Goal: Check status: Check status

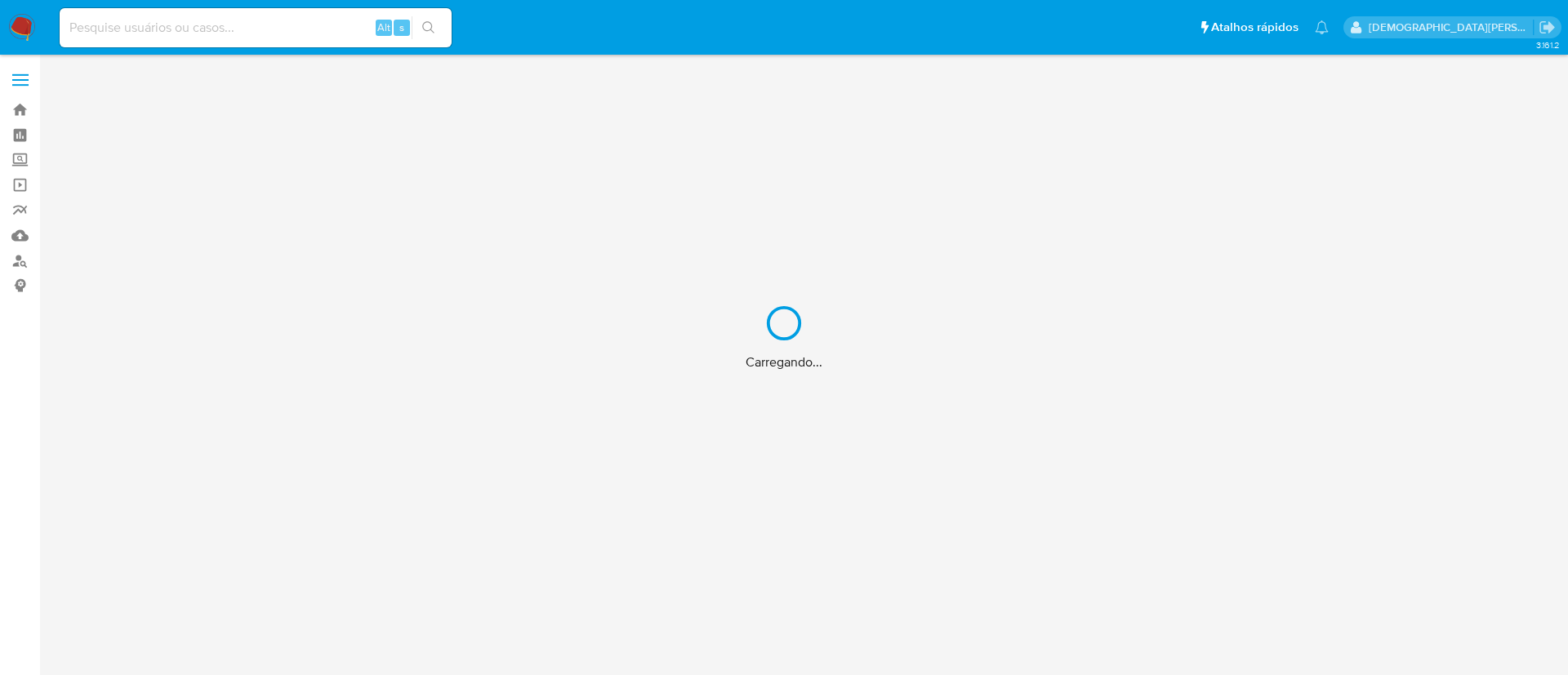
click at [266, 41] on div "Carregando..." at bounding box center [784, 337] width 1568 height 675
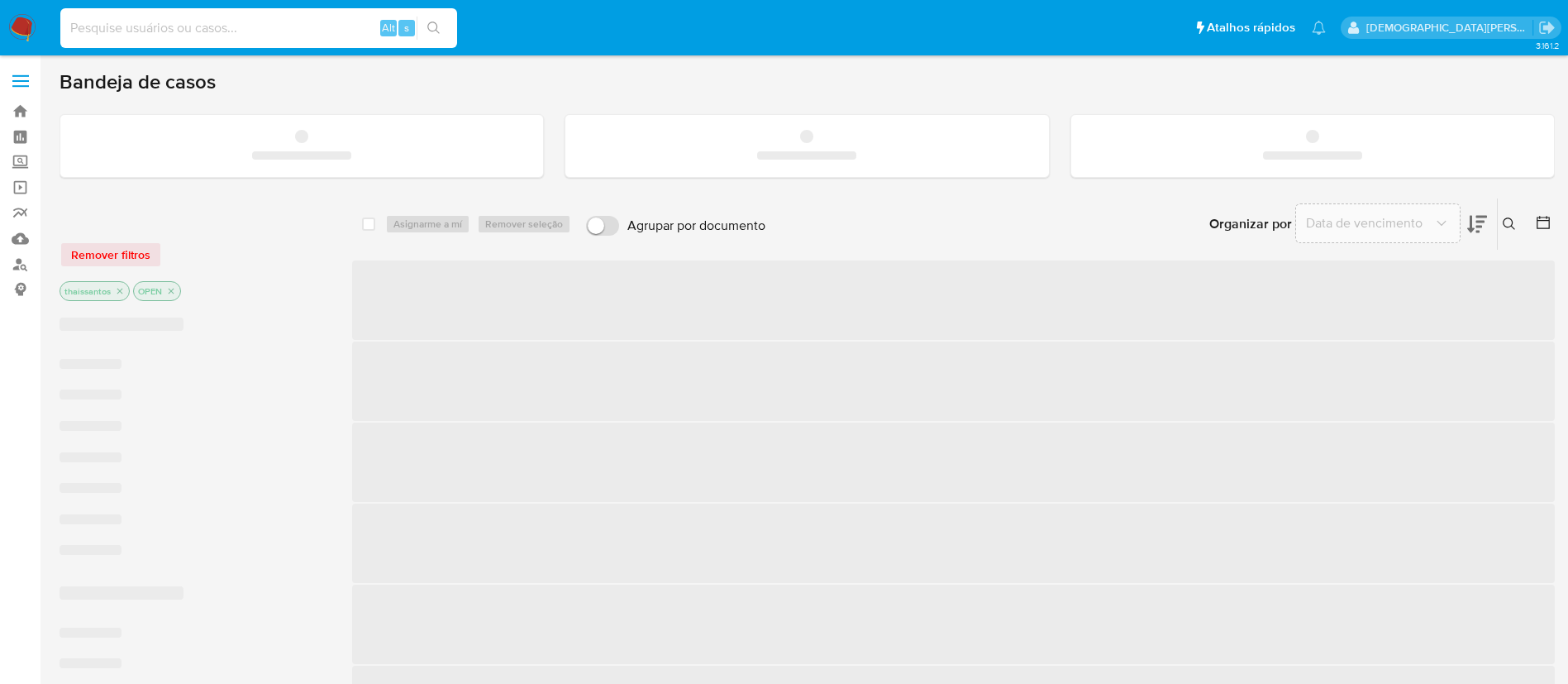
click at [254, 27] on input at bounding box center [259, 28] width 396 height 21
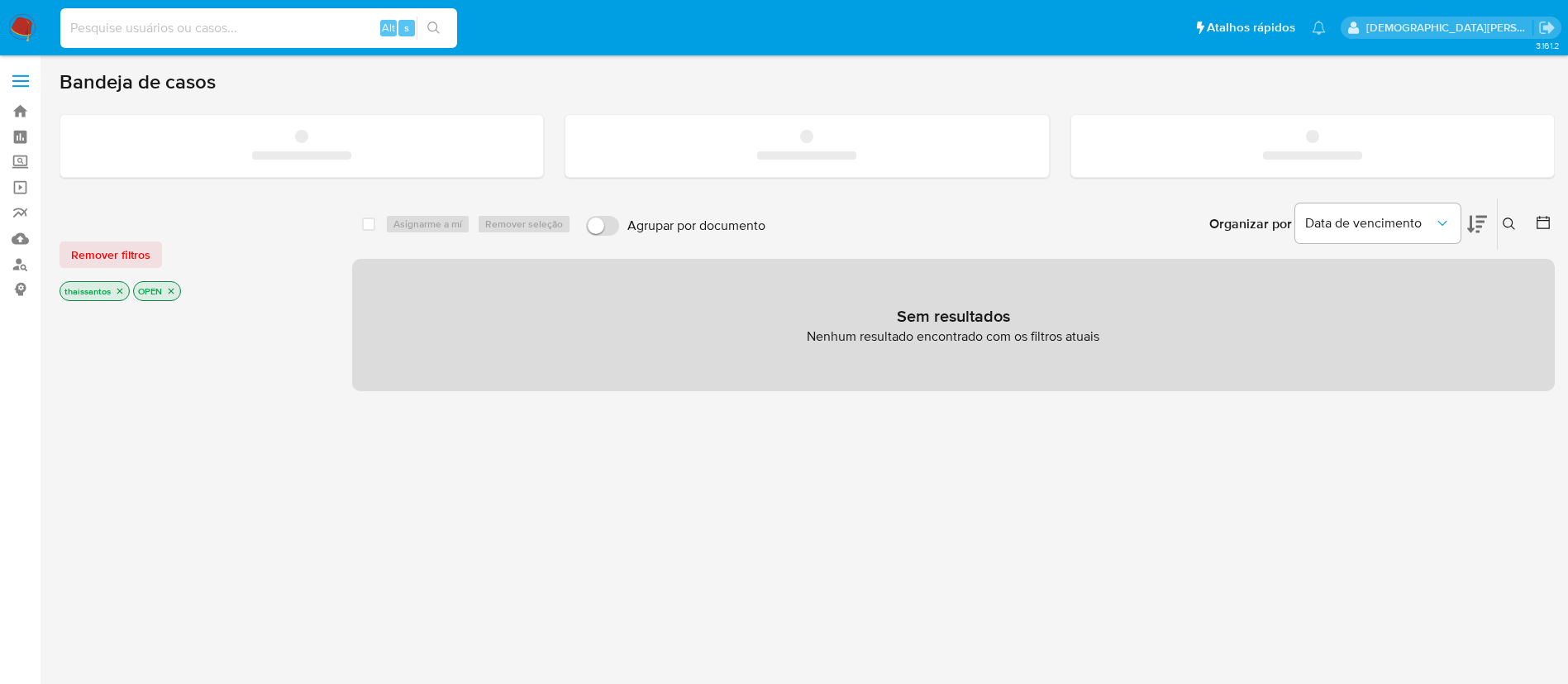
paste input "186704901"
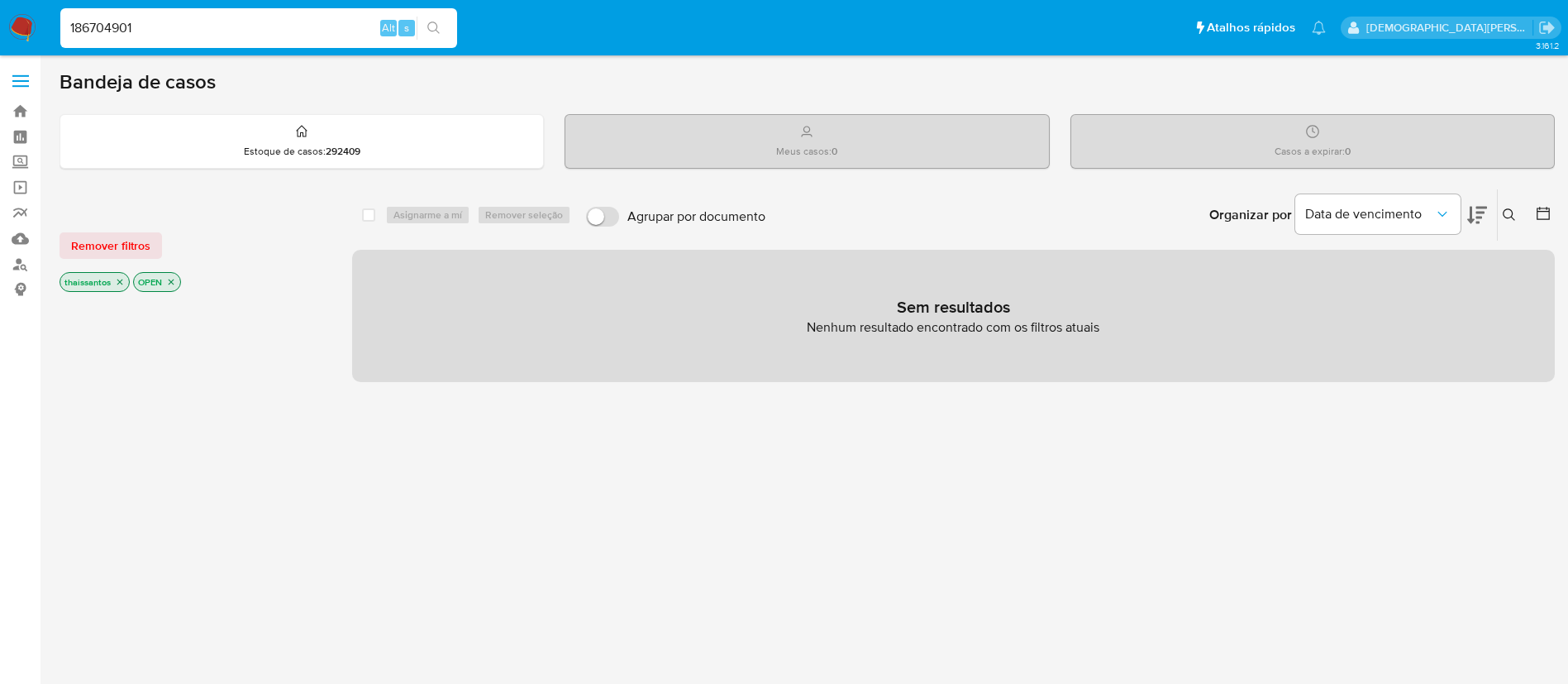
type input "186704901"
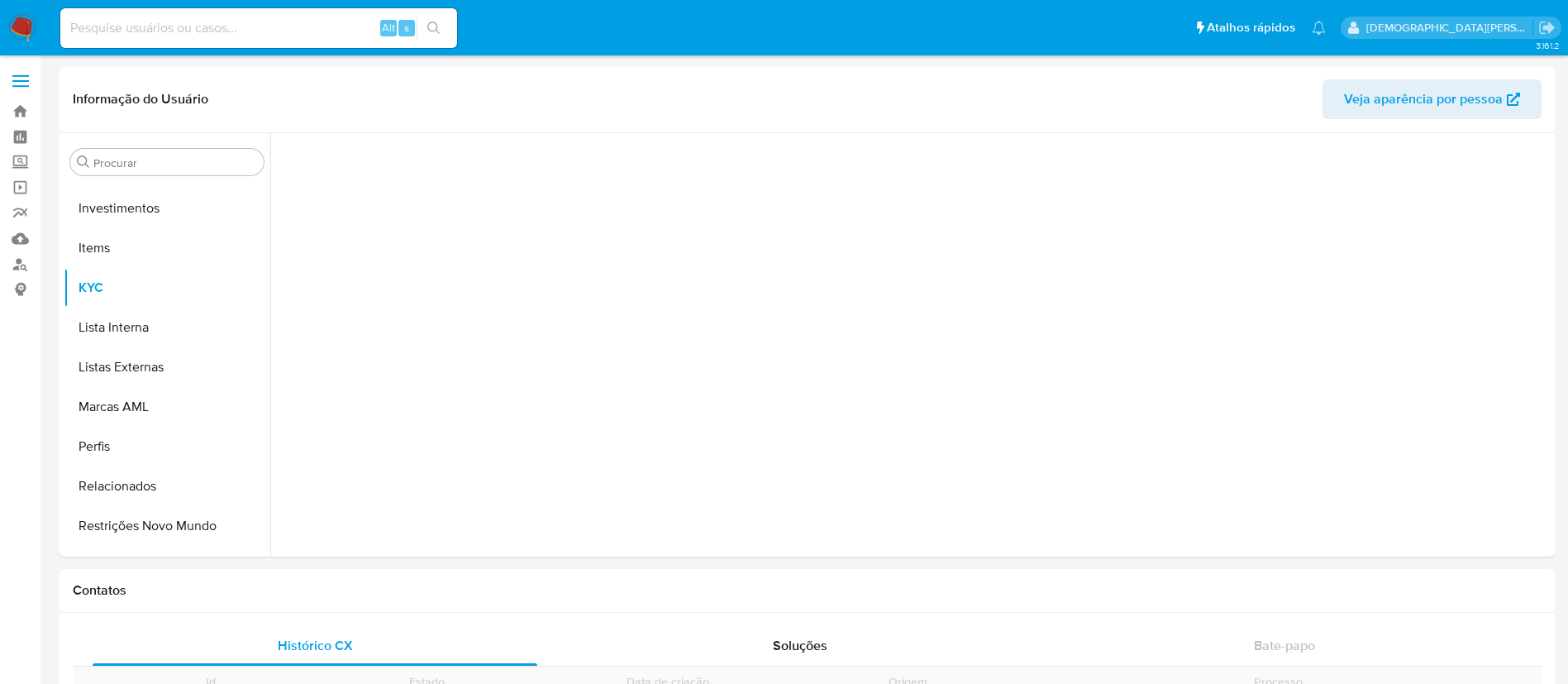
scroll to position [858, 0]
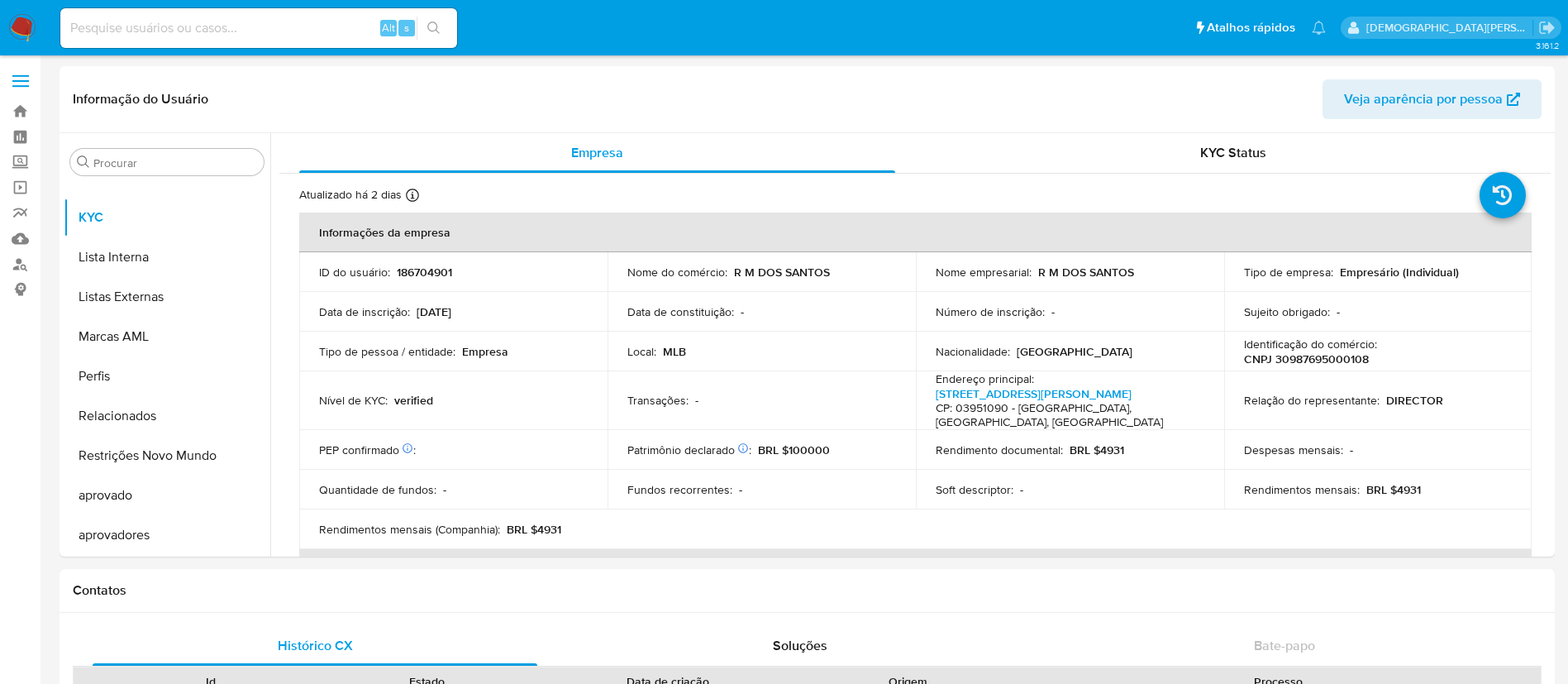
select select "10"
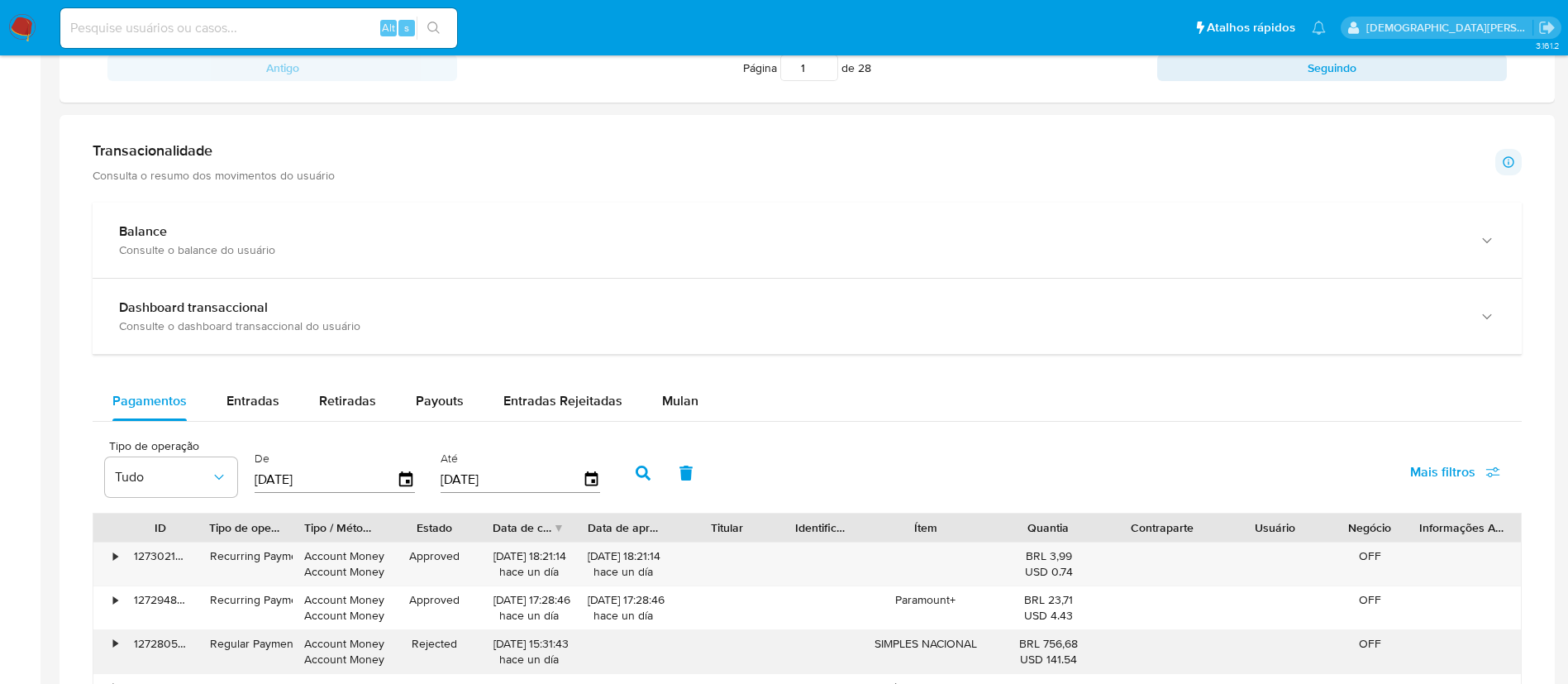
scroll to position [869, 0]
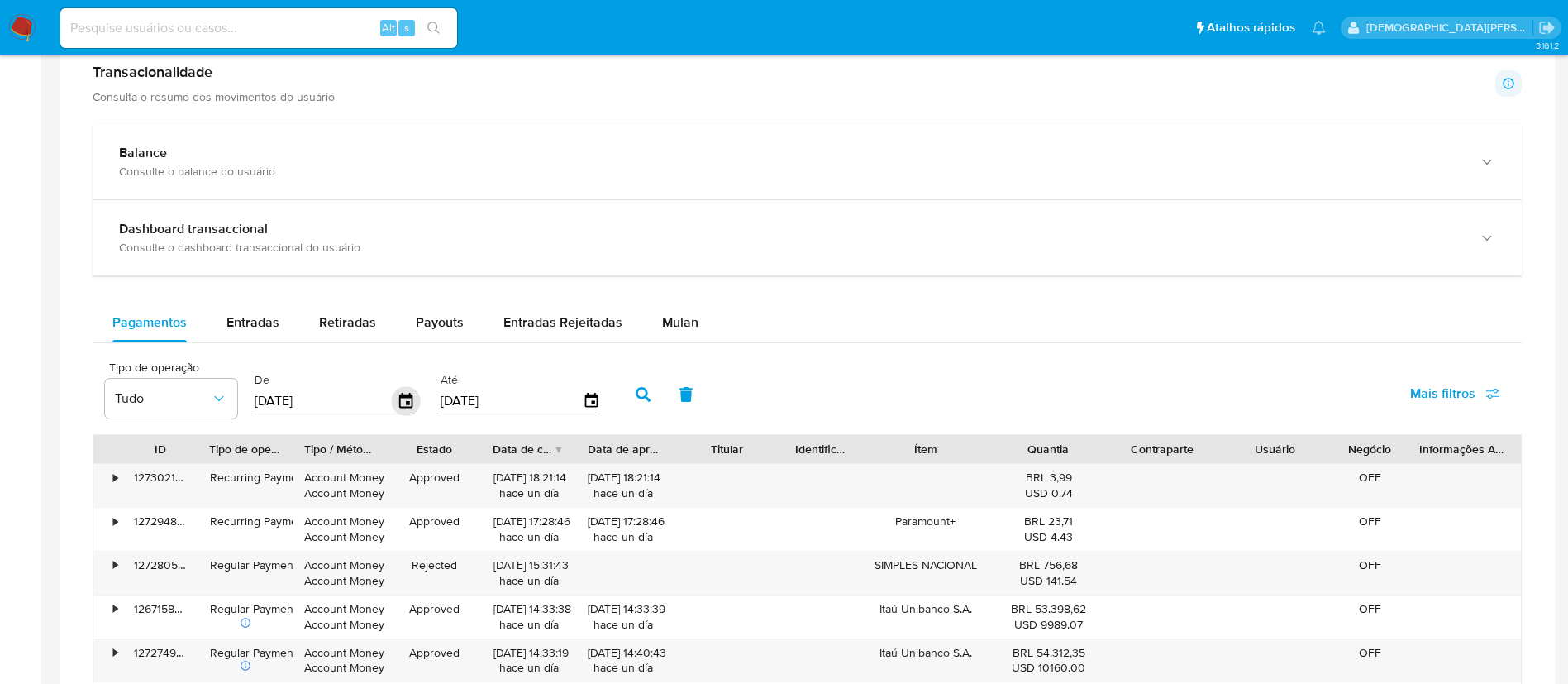
click at [398, 409] on icon "button" at bounding box center [406, 402] width 29 height 29
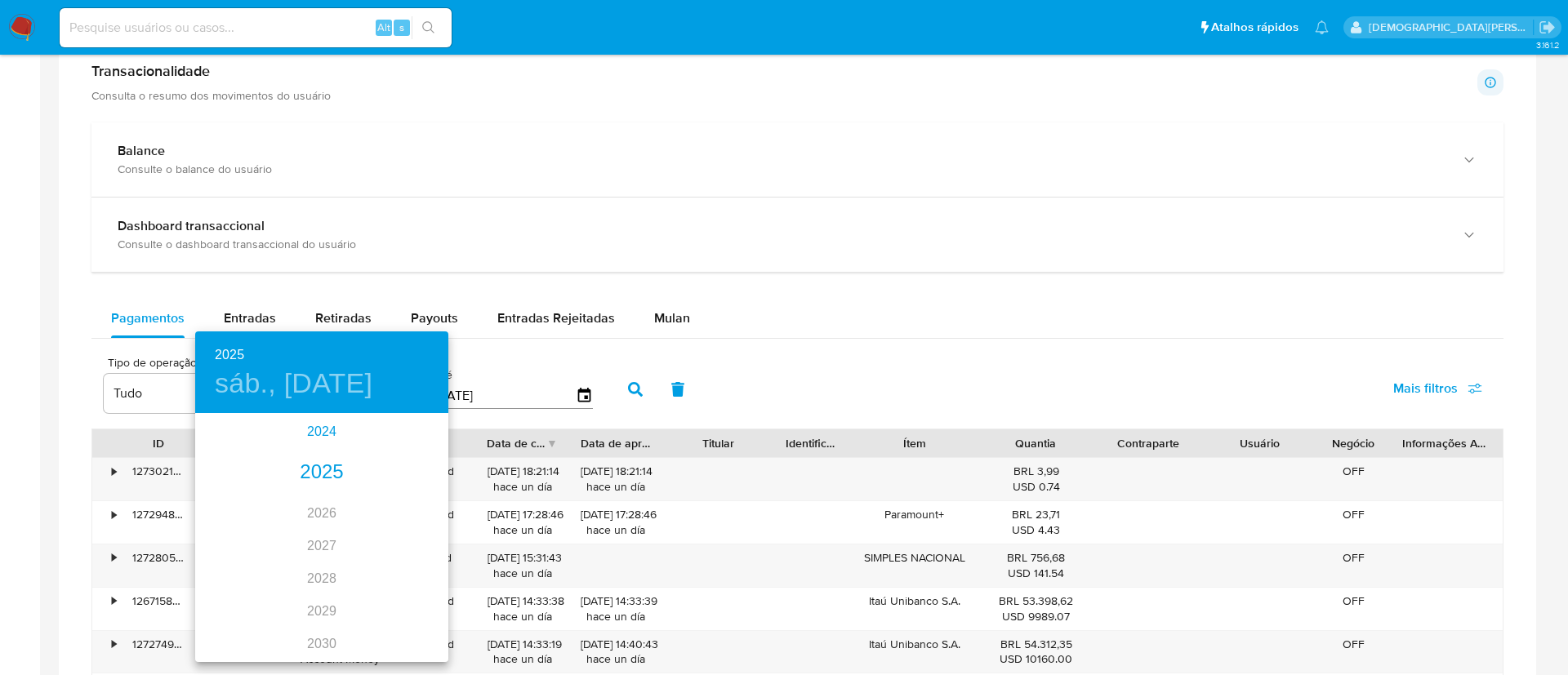
click at [300, 433] on div "2024" at bounding box center [321, 432] width 253 height 33
type input "[DATE]"
click at [414, 512] on div "ene. feb. mar. abr. may. jun. [DATE]. ago. sep. oct. nov. dic." at bounding box center [321, 538] width 253 height 245
click at [905, 330] on div at bounding box center [784, 337] width 1568 height 675
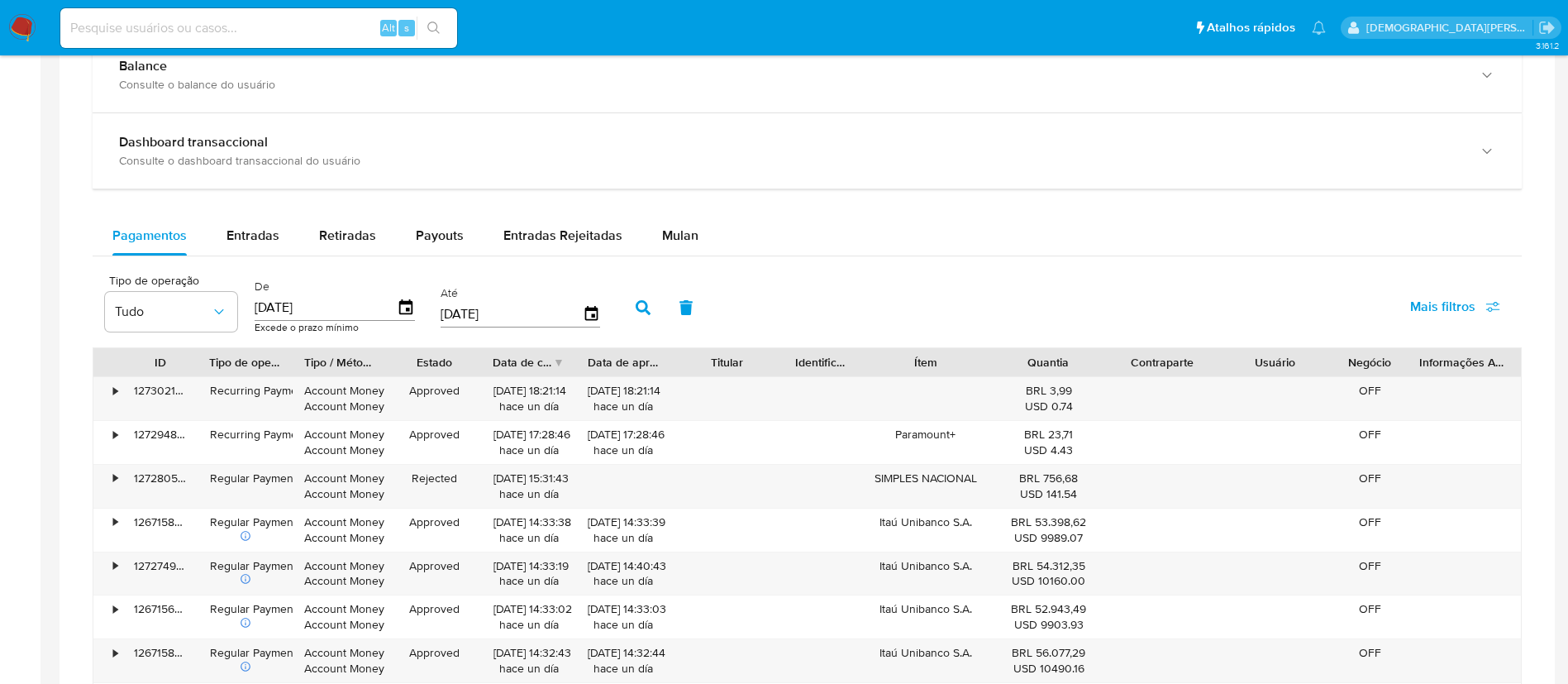
scroll to position [1116, 0]
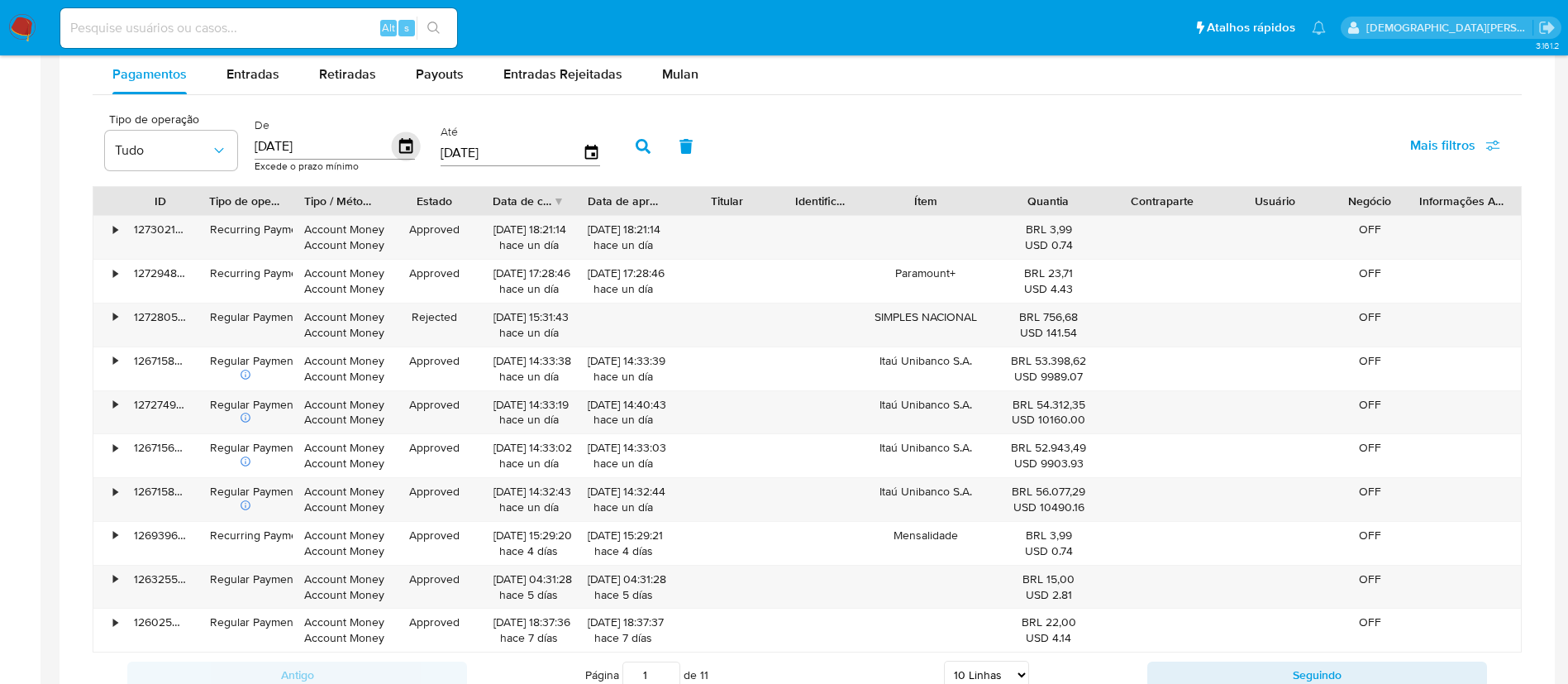
click at [404, 151] on icon "button" at bounding box center [406, 147] width 29 height 29
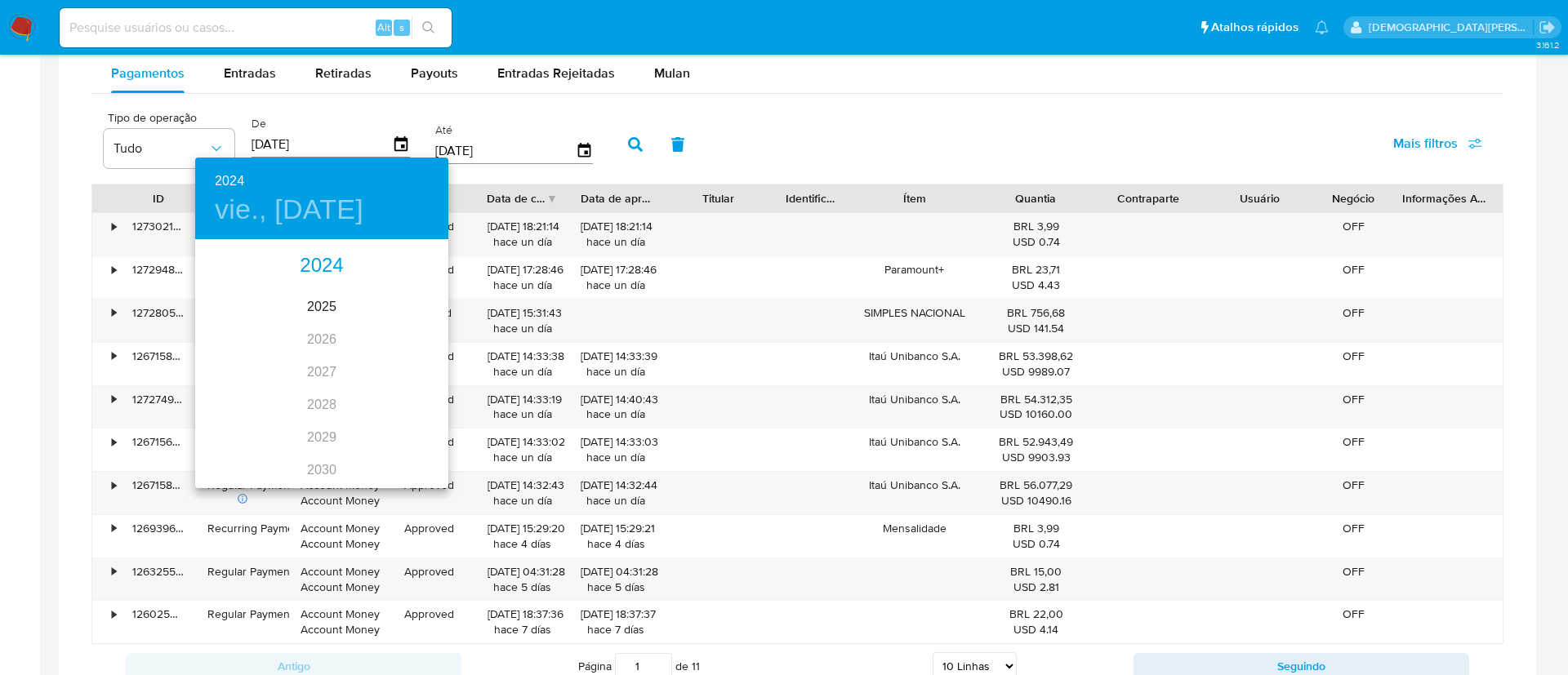
click at [325, 267] on div "2024" at bounding box center [321, 266] width 253 height 33
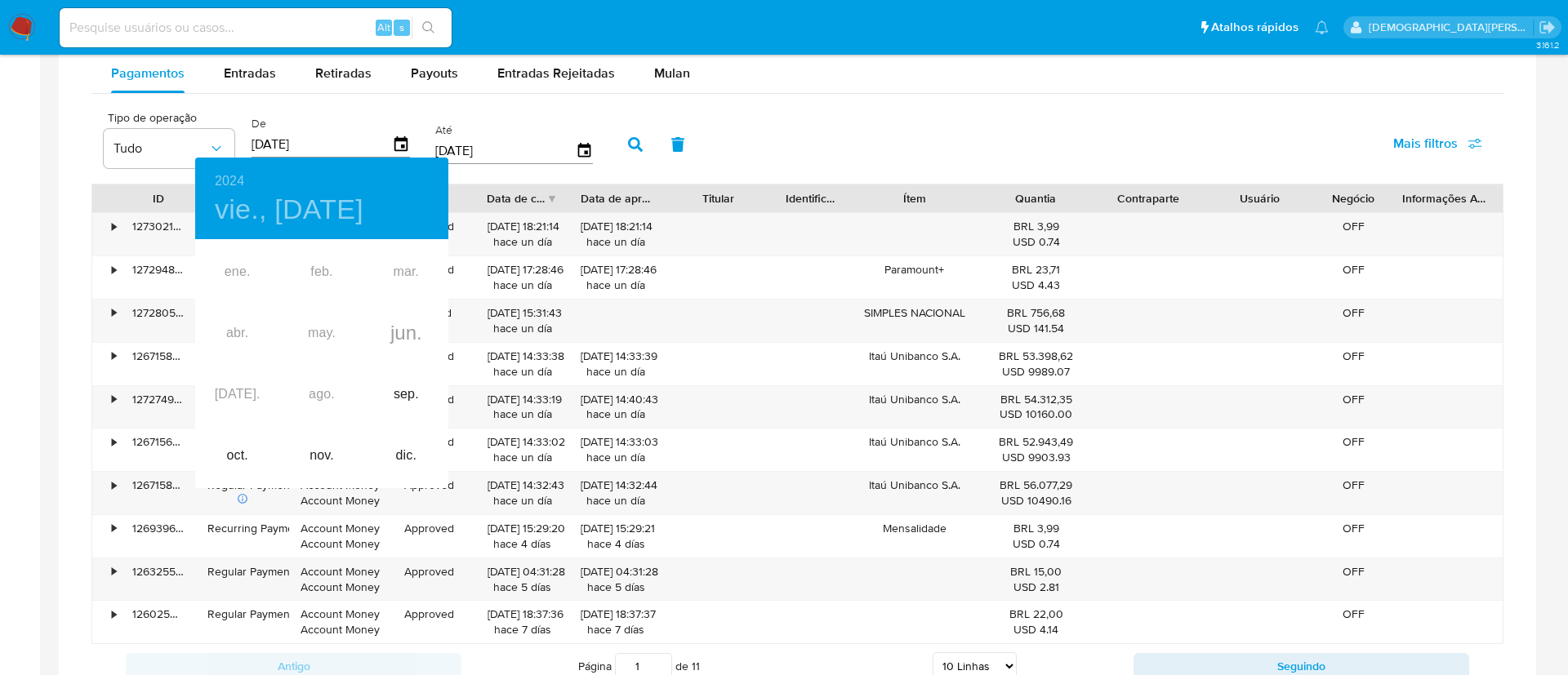
click at [408, 339] on div "ene. feb. mar. abr. may. jun. [DATE]. ago. sep. oct. nov. dic." at bounding box center [321, 364] width 253 height 245
click at [857, 97] on div at bounding box center [784, 337] width 1568 height 675
